Goal: Task Accomplishment & Management: Manage account settings

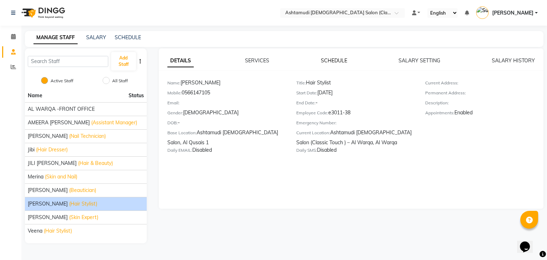
click at [334, 63] on link "SCHEDULE" at bounding box center [334, 60] width 26 height 6
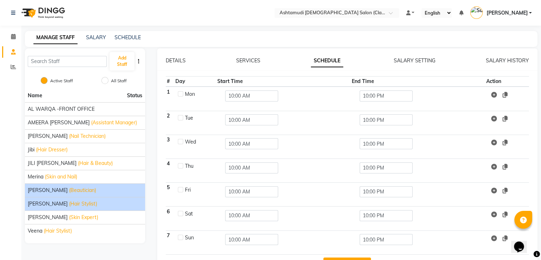
click at [89, 188] on div "[PERSON_NAME] (Beautician)" at bounding box center [85, 190] width 115 height 7
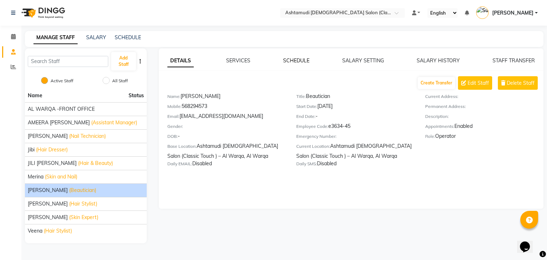
click at [302, 57] on link "SCHEDULE" at bounding box center [296, 60] width 26 height 6
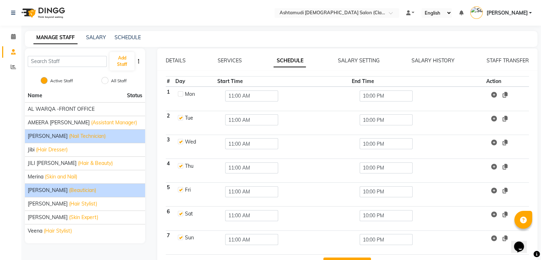
click at [69, 136] on span "(Nail Technician)" at bounding box center [87, 135] width 37 height 7
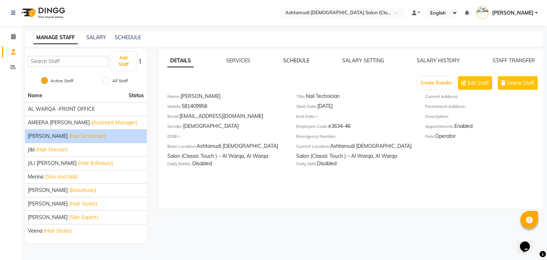
click at [293, 58] on link "SCHEDULE" at bounding box center [296, 60] width 26 height 6
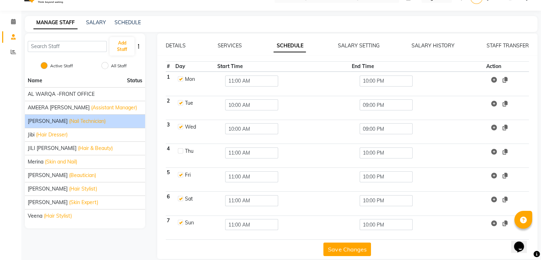
scroll to position [23, 0]
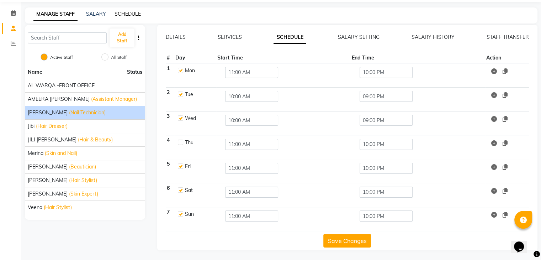
click at [129, 16] on link "SCHEDULE" at bounding box center [128, 14] width 26 height 6
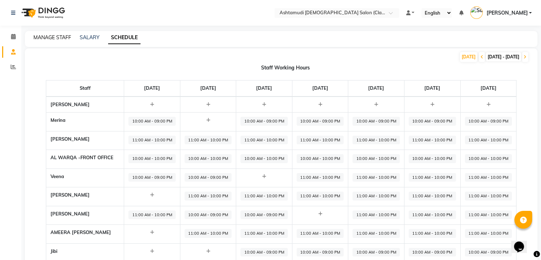
click at [51, 38] on link "MANAGE STAFF" at bounding box center [52, 37] width 38 height 6
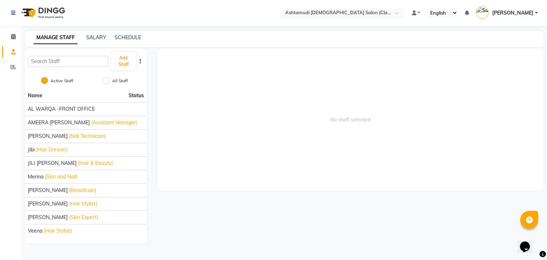
click at [345, 10] on input "text" at bounding box center [335, 13] width 103 height 7
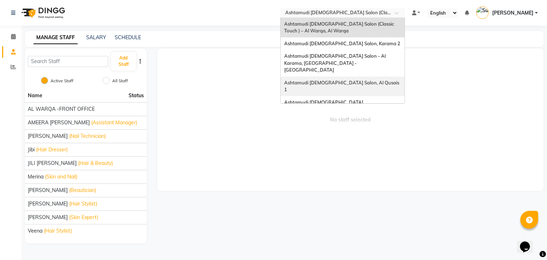
click at [365, 80] on span "Ashtamudi [DEMOGRAPHIC_DATA] Salon, Al Qusais 1" at bounding box center [342, 86] width 116 height 13
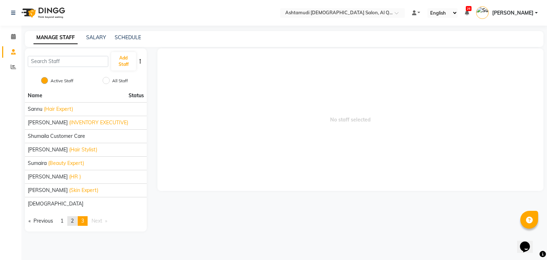
click at [72, 221] on link "page 2" at bounding box center [72, 221] width 10 height 10
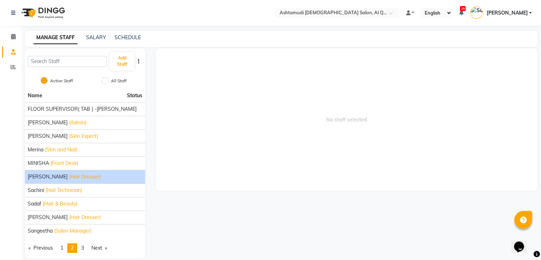
click at [69, 177] on span "(Hair Dresser)" at bounding box center [85, 176] width 32 height 7
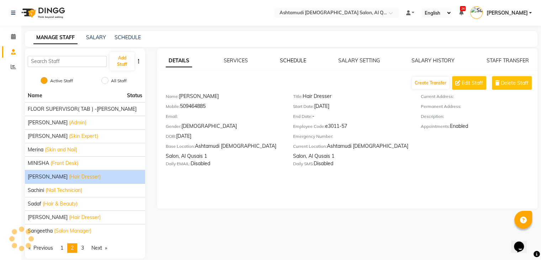
click at [296, 61] on link "SCHEDULE" at bounding box center [293, 60] width 26 height 6
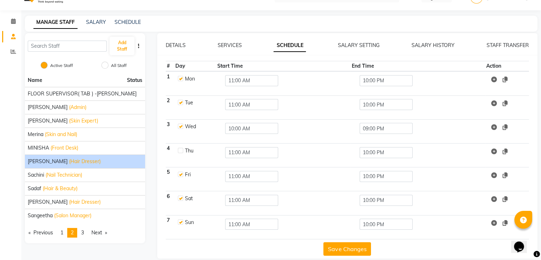
scroll to position [23, 0]
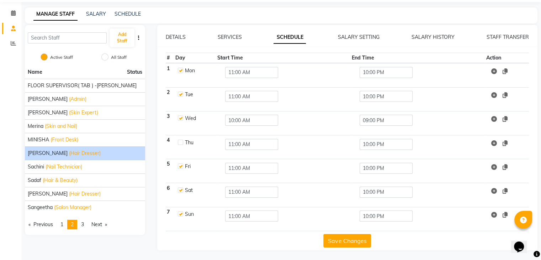
click at [353, 237] on button "Save Changes" at bounding box center [348, 241] width 48 height 14
click at [346, 240] on button "Save Changes" at bounding box center [348, 241] width 48 height 14
